Goal: Transaction & Acquisition: Purchase product/service

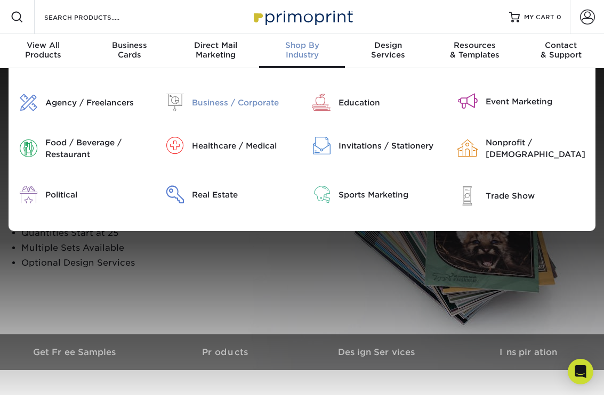
click at [249, 104] on div "Business / Corporate" at bounding box center [243, 103] width 102 height 12
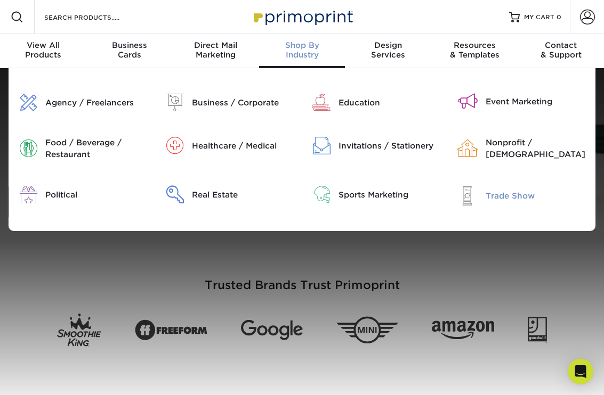
click at [514, 198] on div "Trade Show" at bounding box center [536, 196] width 102 height 12
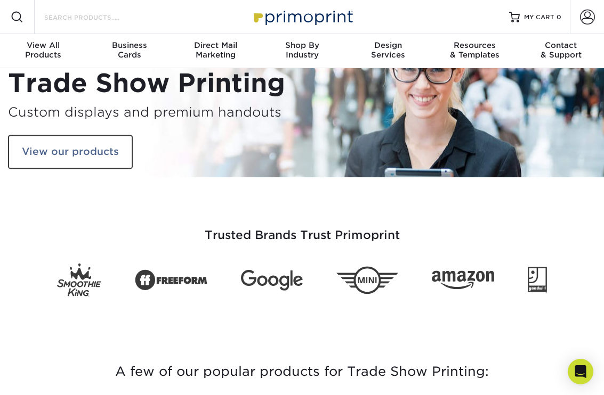
click at [55, 19] on input "Search Products" at bounding box center [95, 17] width 104 height 13
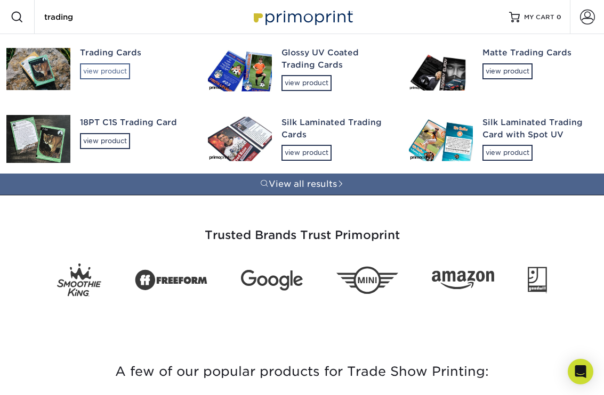
type input "trading"
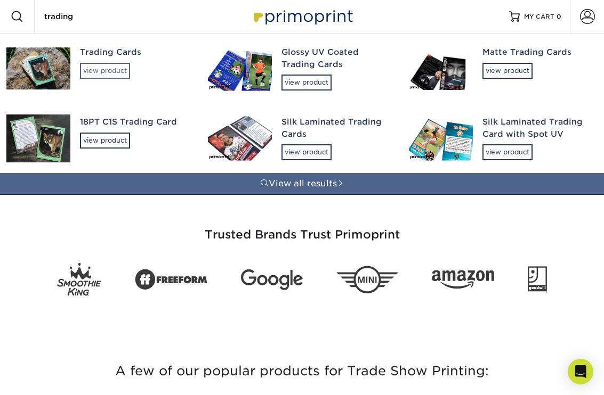
click at [119, 78] on div "view product" at bounding box center [105, 71] width 50 height 16
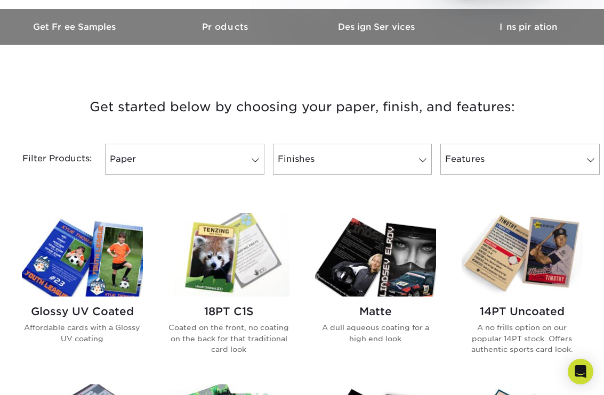
scroll to position [328, 0]
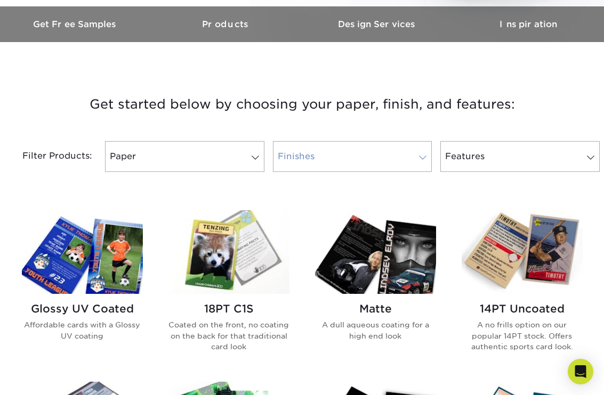
click at [362, 141] on link "Finishes" at bounding box center [352, 156] width 159 height 31
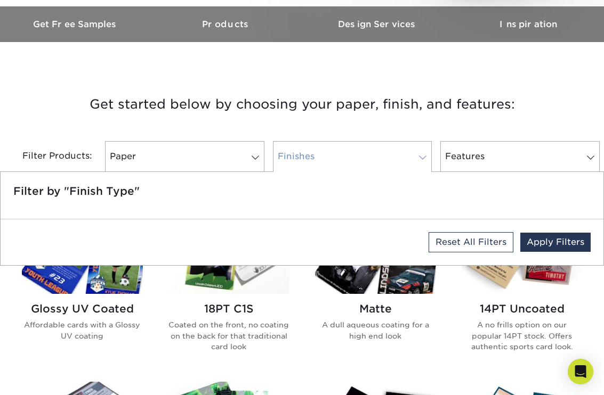
click at [364, 152] on link "Finishes" at bounding box center [352, 156] width 159 height 31
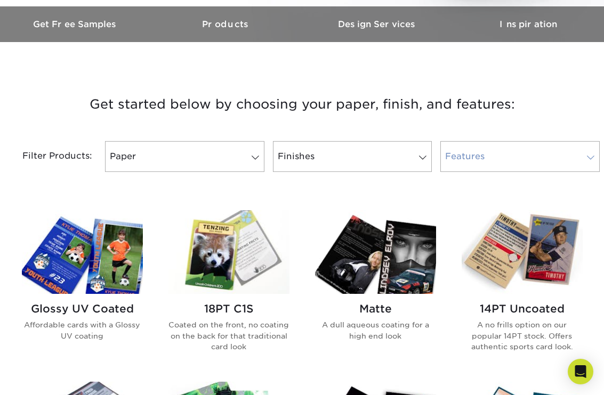
click at [535, 151] on link "Features" at bounding box center [519, 156] width 159 height 31
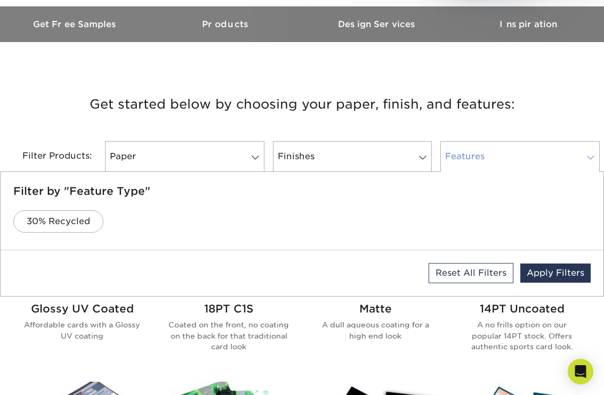
click at [535, 151] on link "Features" at bounding box center [519, 156] width 159 height 31
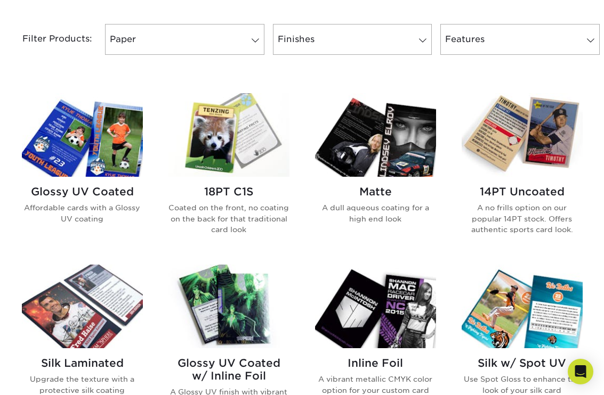
scroll to position [447, 0]
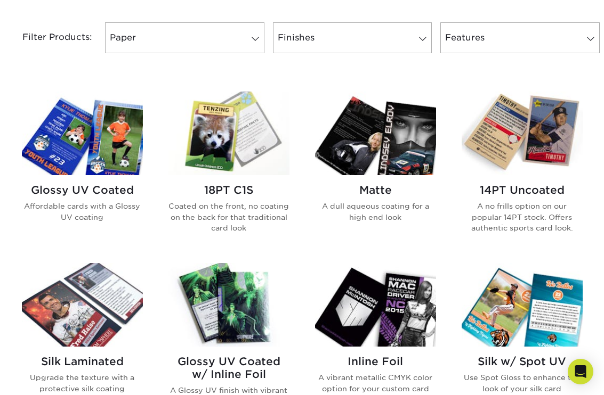
click at [360, 191] on h2 "Matte" at bounding box center [375, 190] width 121 height 13
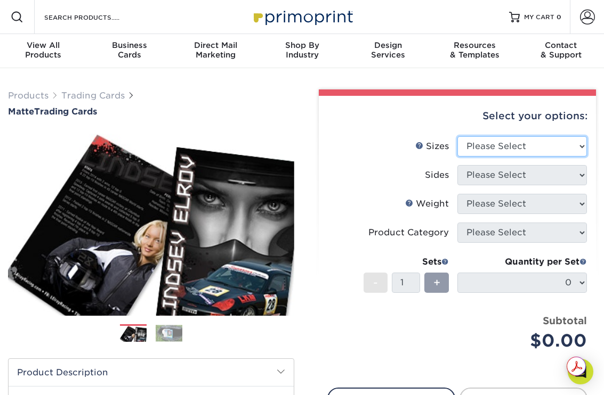
click at [526, 146] on select "Please Select 2.5" x 3.5"" at bounding box center [521, 146] width 129 height 20
select select "2.50x3.50"
click at [457, 136] on select "Please Select 2.5" x 3.5"" at bounding box center [521, 146] width 129 height 20
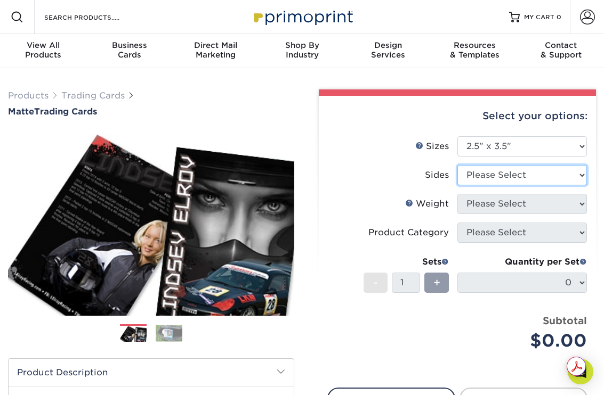
click at [524, 176] on select "Please Select Print Both Sides Print Front Only" at bounding box center [521, 175] width 129 height 20
select select "13abbda7-1d64-4f25-8bb2-c179b224825d"
click at [457, 165] on select "Please Select Print Both Sides Print Front Only" at bounding box center [521, 175] width 129 height 20
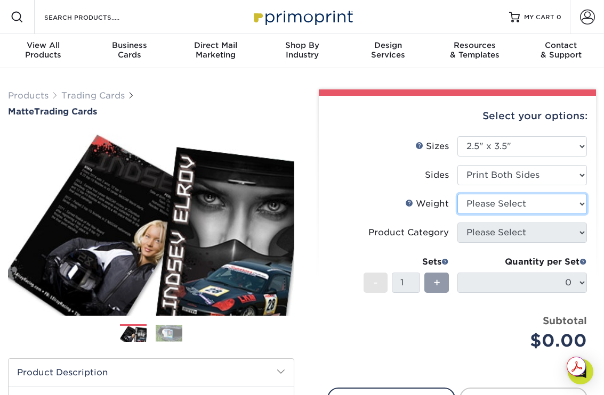
click at [526, 197] on select "Please Select 16PT 14PT" at bounding box center [521, 204] width 129 height 20
select select "16PT"
click at [457, 194] on select "Please Select 16PT 14PT" at bounding box center [521, 204] width 129 height 20
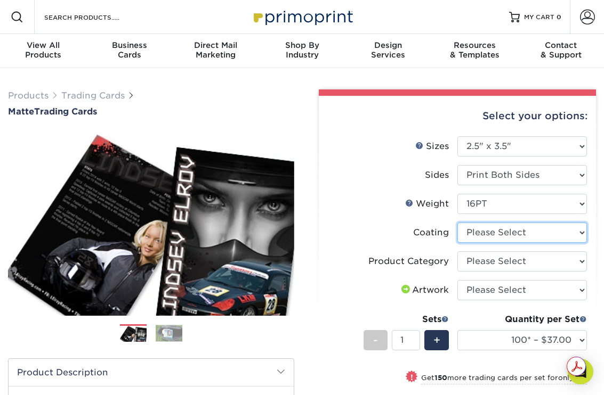
click at [516, 236] on select at bounding box center [521, 233] width 129 height 20
select select "121bb7b5-3b4d-429f-bd8d-bbf80e953313"
click at [457, 223] on select at bounding box center [521, 233] width 129 height 20
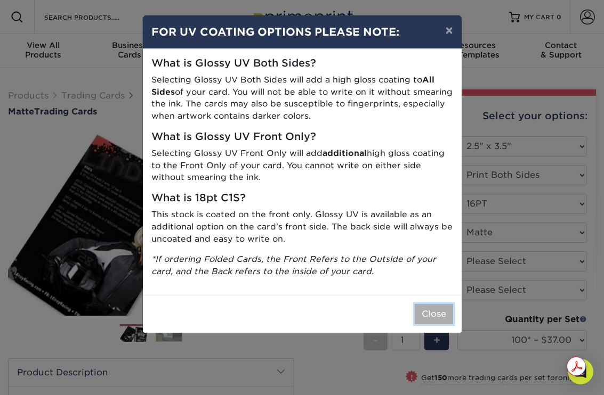
click at [422, 307] on button "Close" at bounding box center [434, 314] width 38 height 20
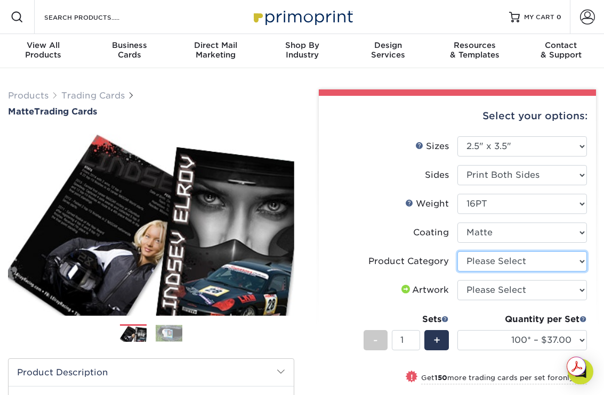
click at [539, 261] on select "Please Select Trading Cards" at bounding box center [521, 262] width 129 height 20
select select "c2f9bce9-36c2-409d-b101-c29d9d031e18"
click at [457, 252] on select "Please Select Trading Cards" at bounding box center [521, 262] width 129 height 20
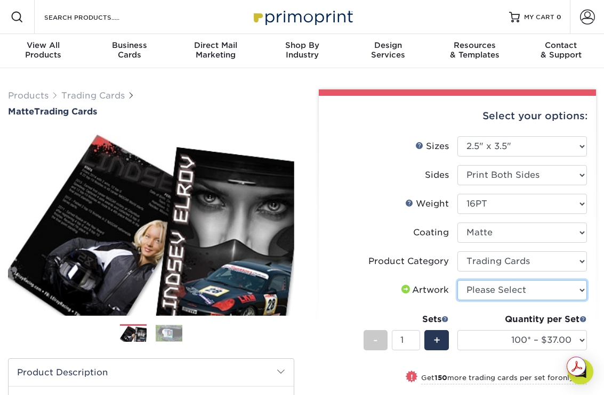
click at [539, 295] on select "Please Select I will upload files I need a design - $100" at bounding box center [521, 290] width 129 height 20
select select "upload"
click at [457, 280] on select "Please Select I will upload files I need a design - $100" at bounding box center [521, 290] width 129 height 20
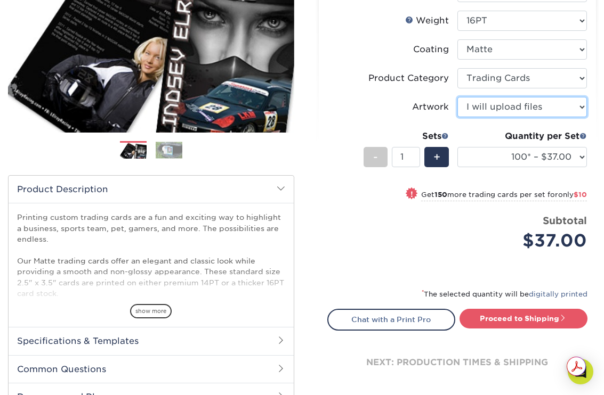
scroll to position [185, 0]
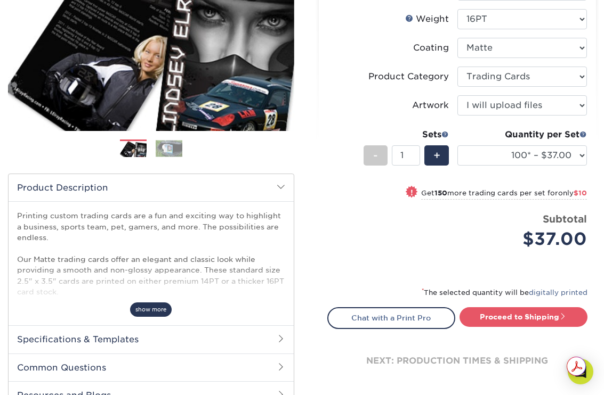
click at [142, 303] on span "show more" at bounding box center [151, 310] width 42 height 14
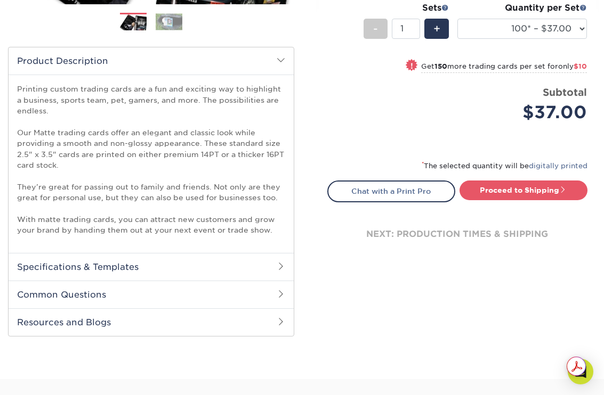
scroll to position [317, 0]
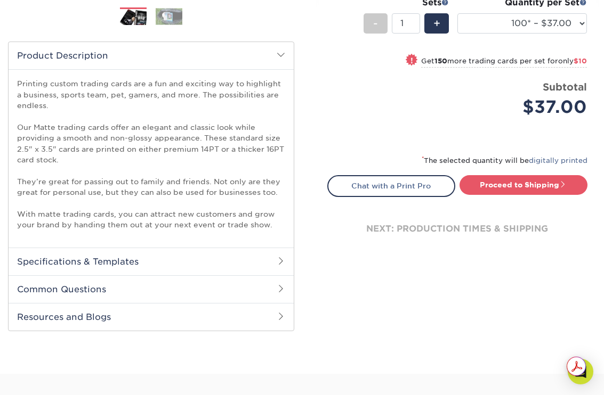
click at [187, 265] on h2 "Specifications & Templates" at bounding box center [151, 262] width 285 height 28
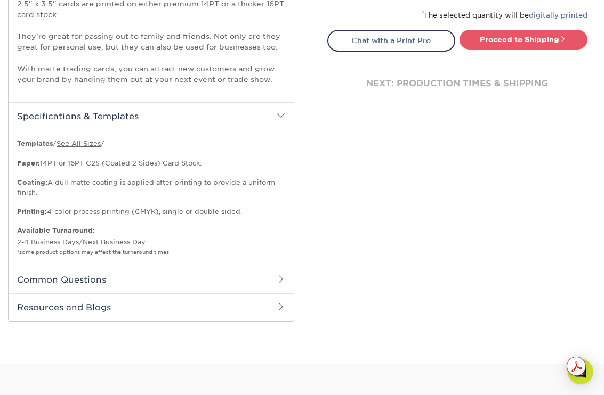
scroll to position [463, 0]
click at [88, 144] on link "See All Sizes" at bounding box center [78, 143] width 44 height 8
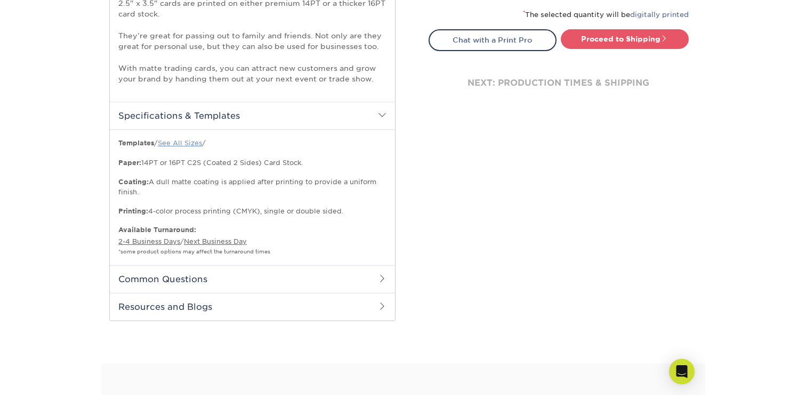
scroll to position [452, 0]
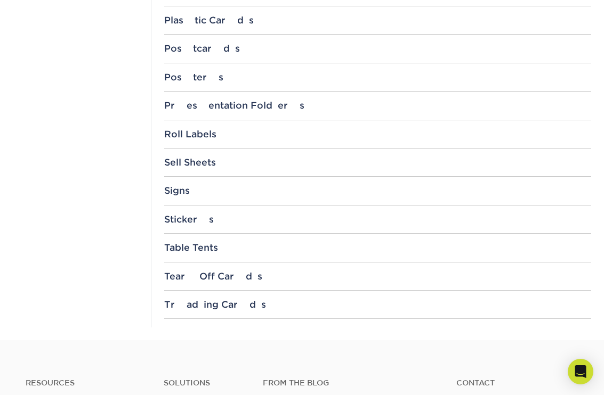
scroll to position [1114, 0]
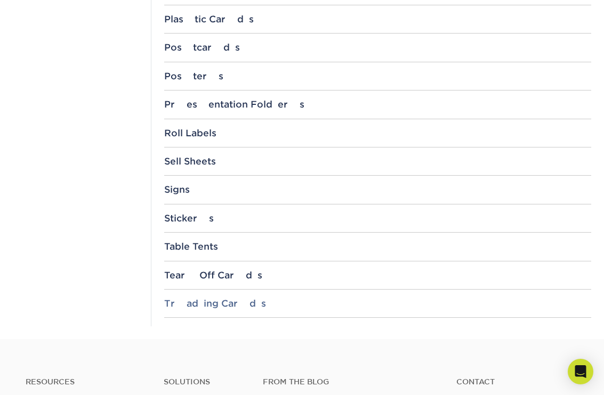
click at [304, 301] on div "Trading Cards" at bounding box center [377, 303] width 427 height 11
click at [184, 334] on link "3.5" x 2.5"" at bounding box center [192, 332] width 39 height 9
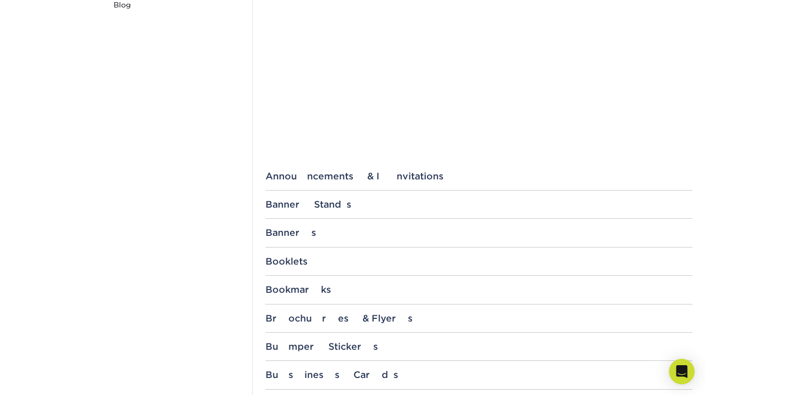
scroll to position [0, 0]
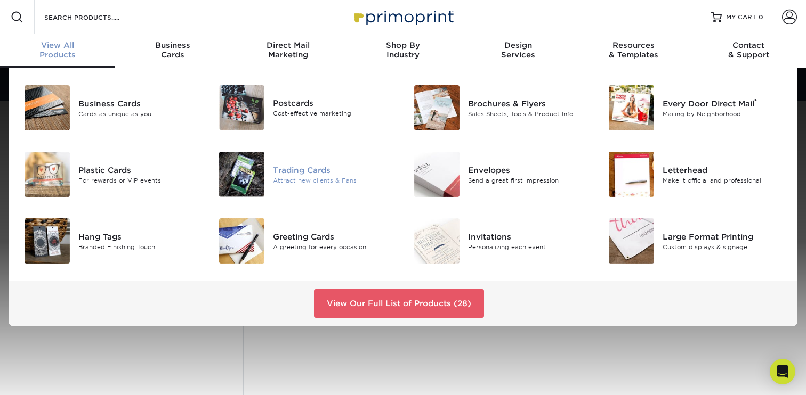
click at [306, 169] on div "Trading Cards" at bounding box center [334, 170] width 122 height 12
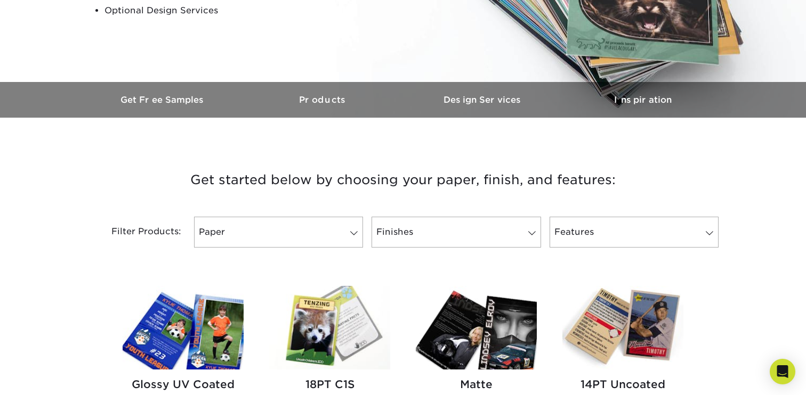
scroll to position [276, 0]
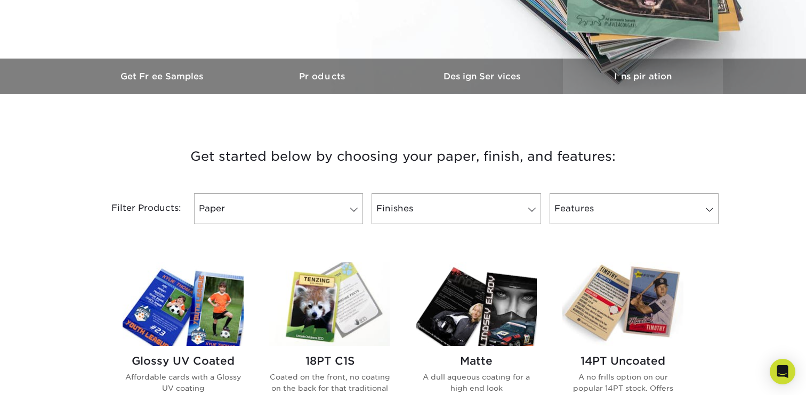
click at [647, 79] on h3 "Inspiration" at bounding box center [643, 76] width 160 height 10
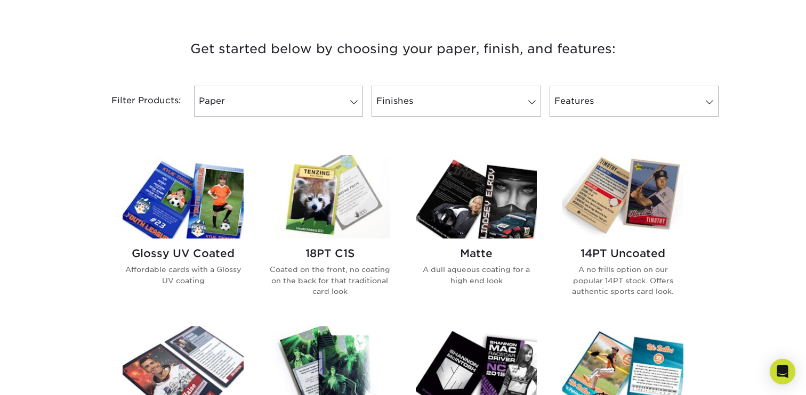
scroll to position [416, 0]
